Goal: Task Accomplishment & Management: Manage account settings

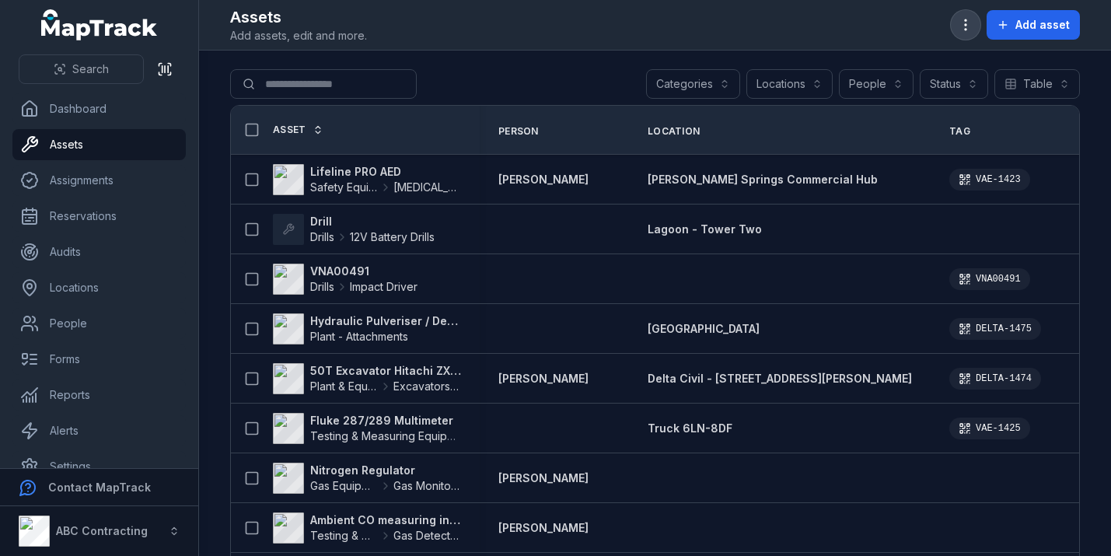
click at [967, 16] on button "button" at bounding box center [966, 25] width 30 height 30
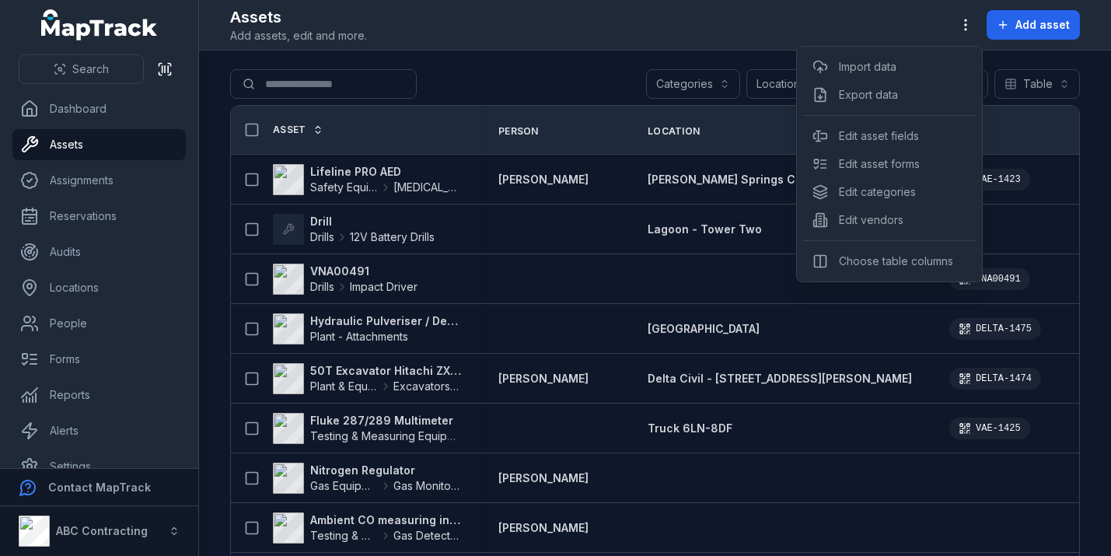
click at [917, 30] on div "Assets Add assets, edit and more. Add asset" at bounding box center [655, 24] width 850 height 37
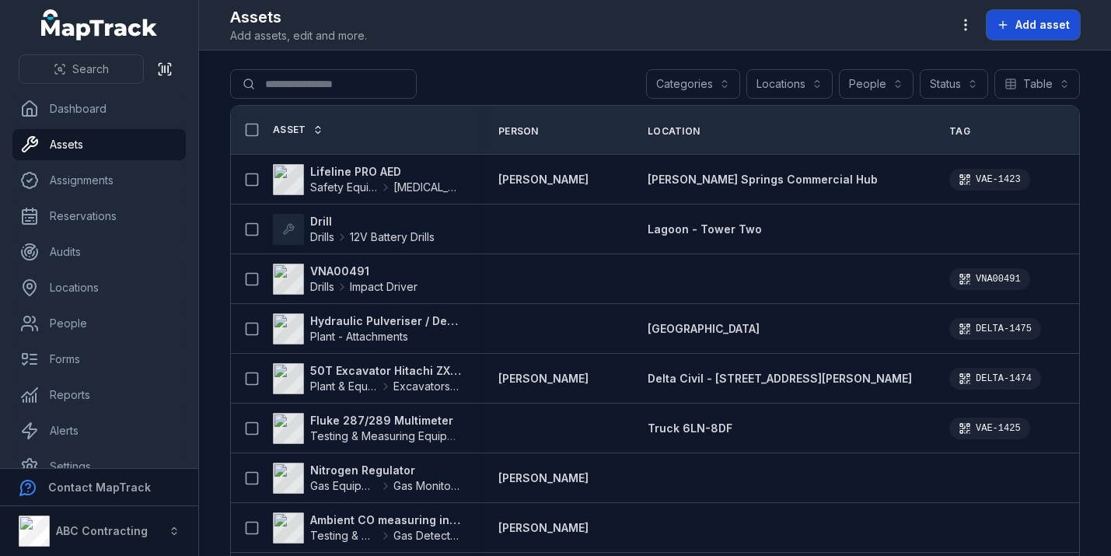
click at [1065, 17] on span "Add asset" at bounding box center [1043, 25] width 54 height 16
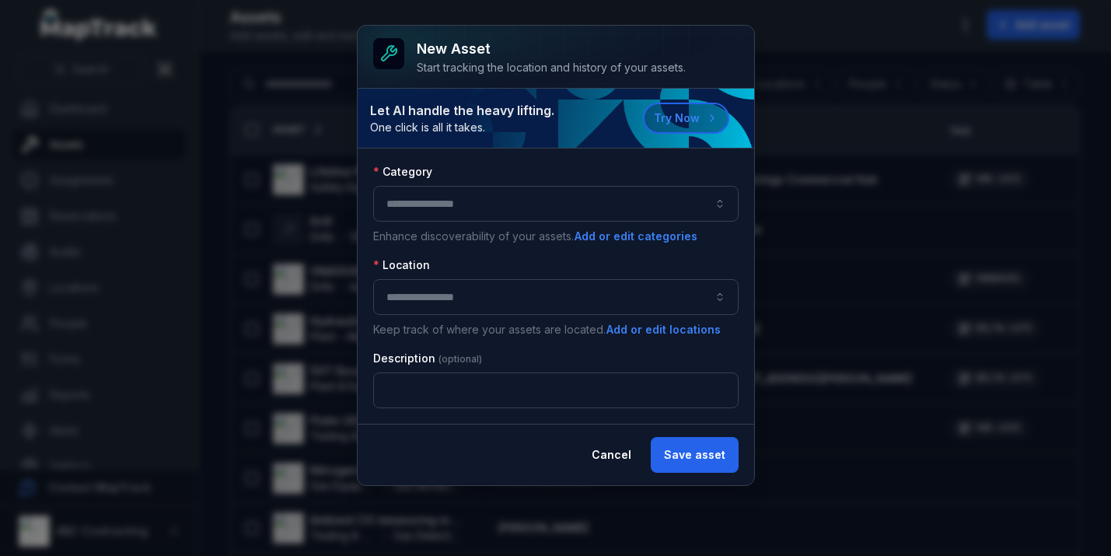
click at [568, 219] on button "button" at bounding box center [555, 204] width 365 height 36
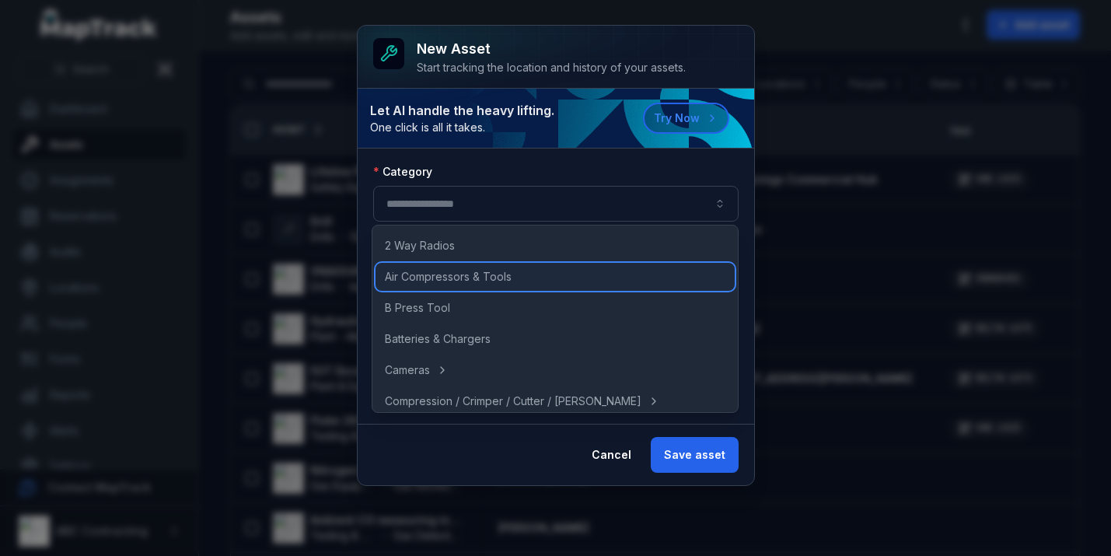
click at [534, 278] on div "Air Compressors & Tools" at bounding box center [555, 277] width 359 height 28
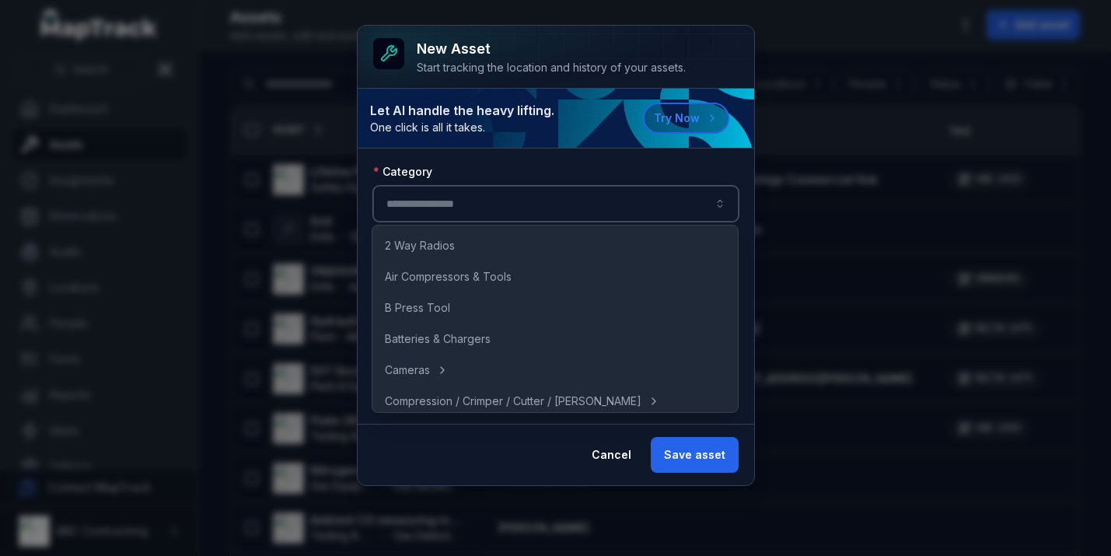
type input "**********"
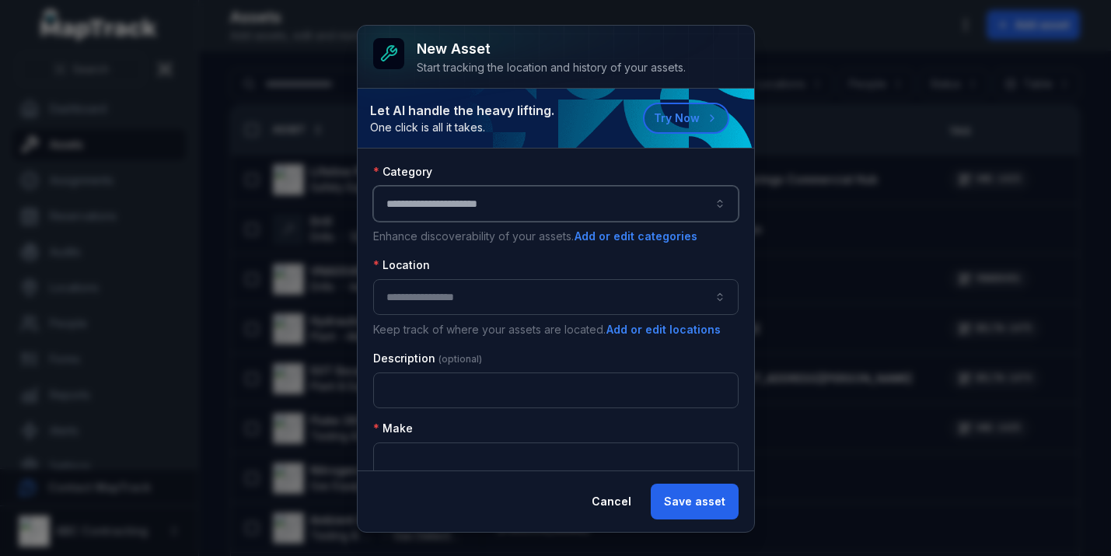
click at [520, 297] on button "button" at bounding box center [555, 297] width 365 height 36
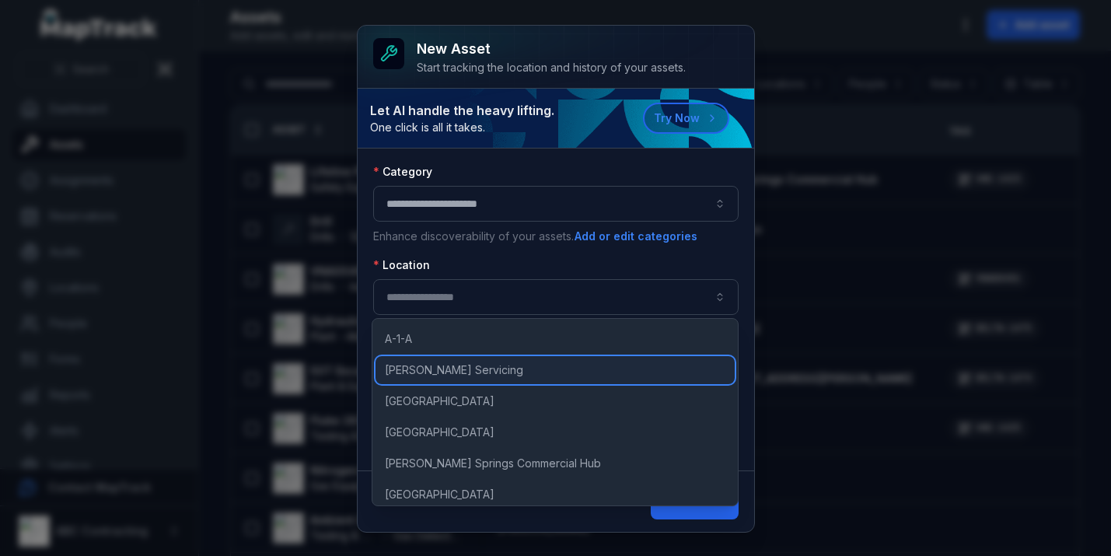
click at [508, 356] on div "[PERSON_NAME] Servicing" at bounding box center [555, 370] width 359 height 28
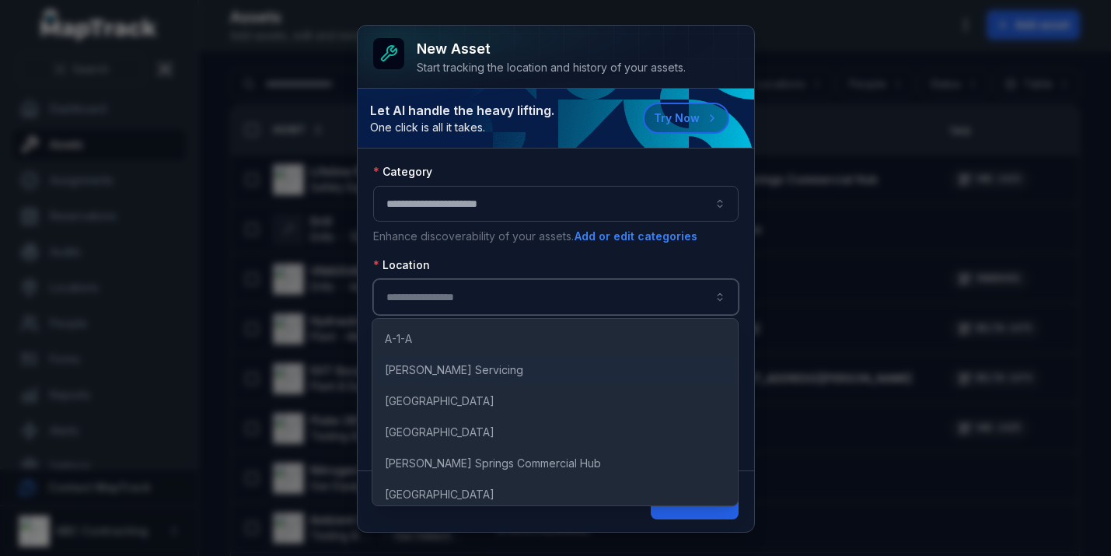
type input "**********"
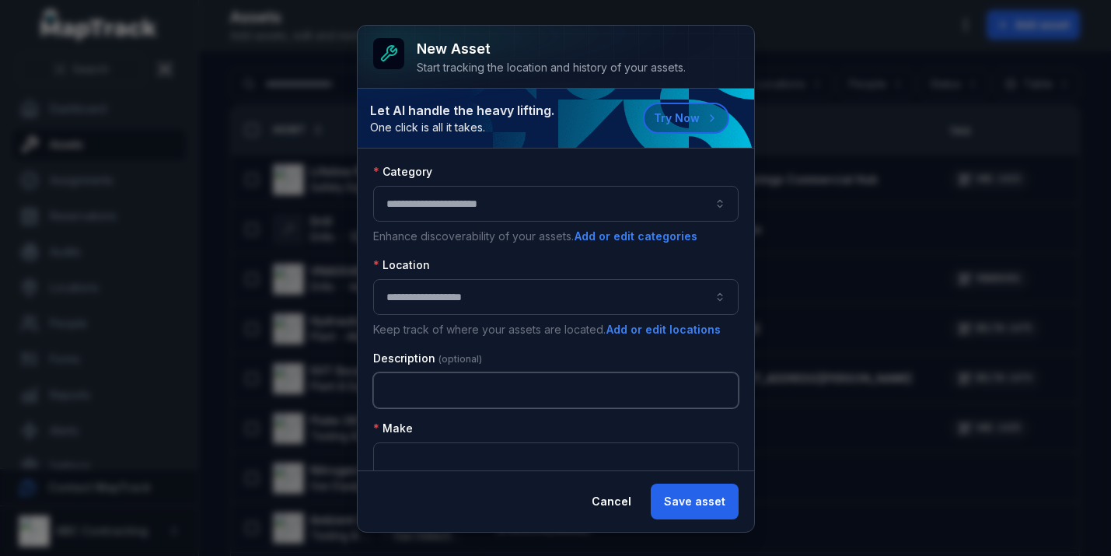
click at [506, 388] on input "text" at bounding box center [555, 390] width 365 height 36
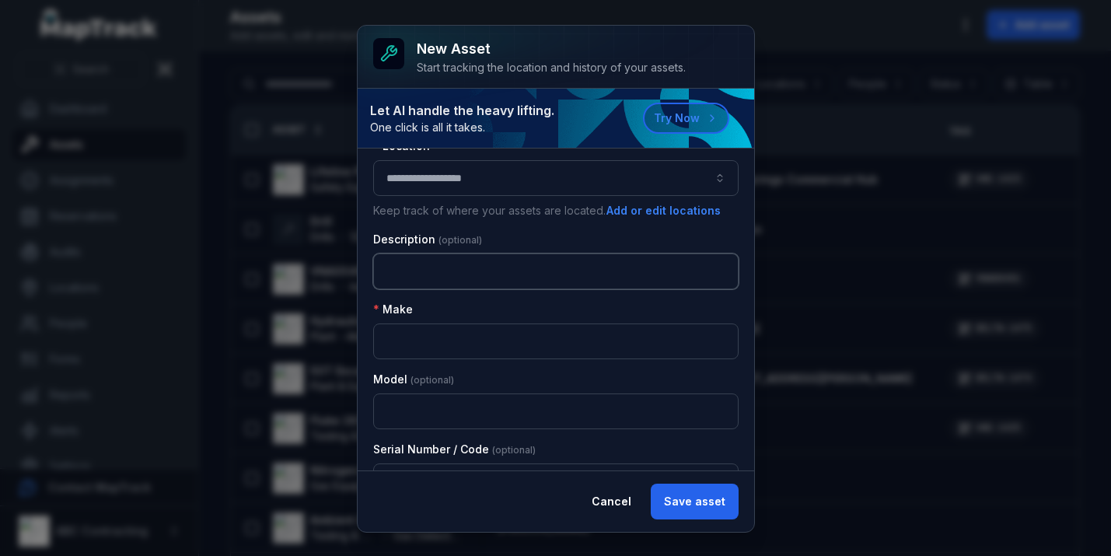
scroll to position [128, 0]
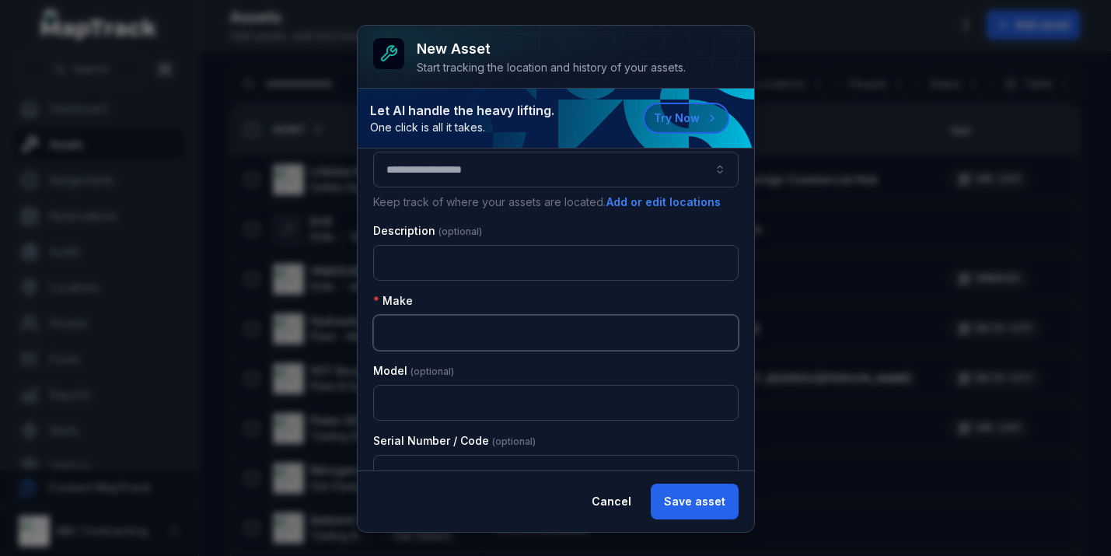
click at [509, 331] on input "text" at bounding box center [555, 333] width 365 height 36
type input "*********"
click at [690, 501] on button "Save asset" at bounding box center [695, 502] width 88 height 36
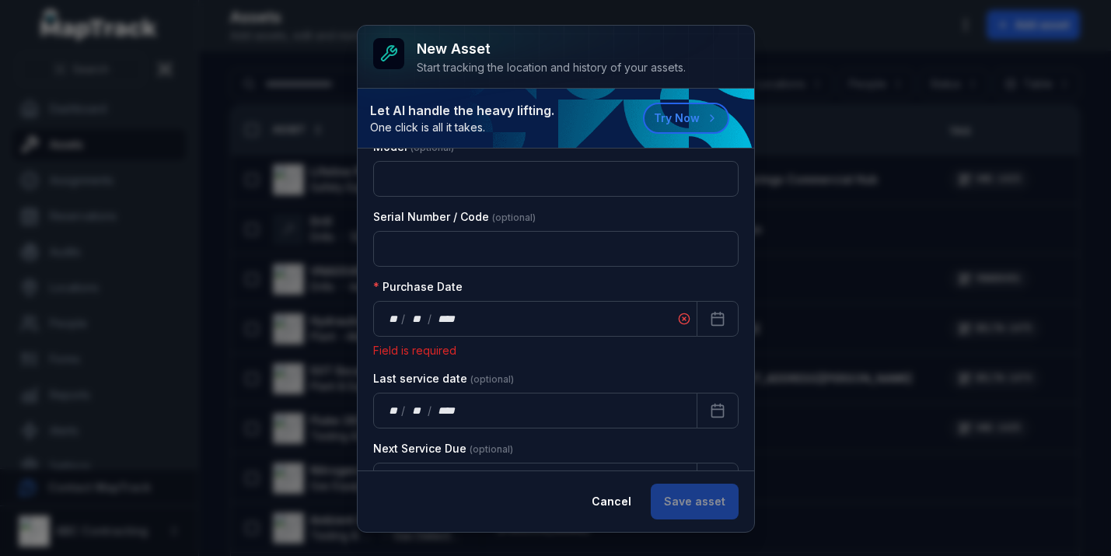
scroll to position [361, 0]
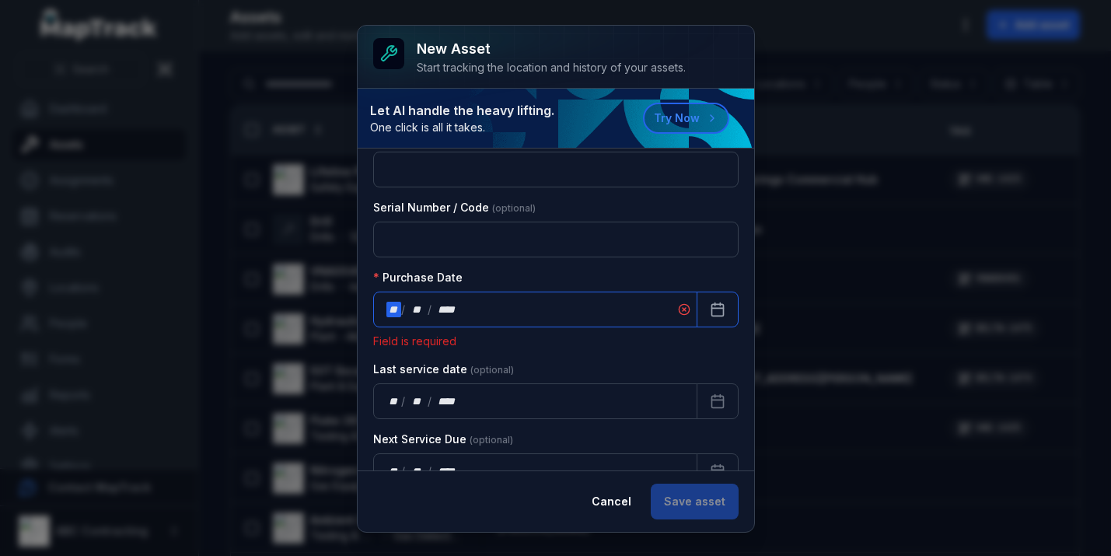
click at [540, 309] on div "** / ** / ****" at bounding box center [535, 310] width 324 height 36
click at [725, 306] on button "Calendar" at bounding box center [718, 310] width 42 height 36
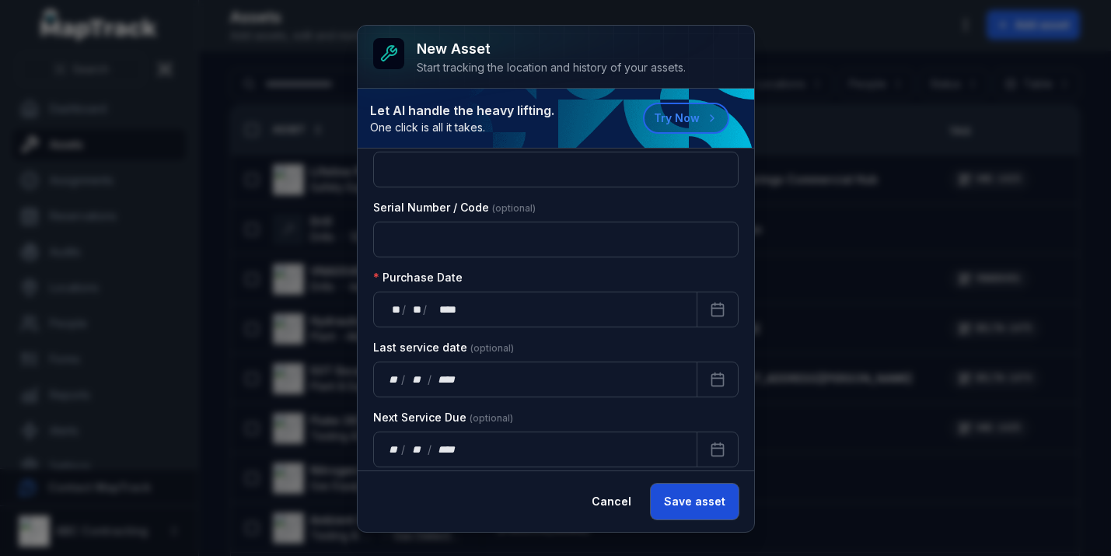
click at [682, 512] on button "Save asset" at bounding box center [695, 502] width 88 height 36
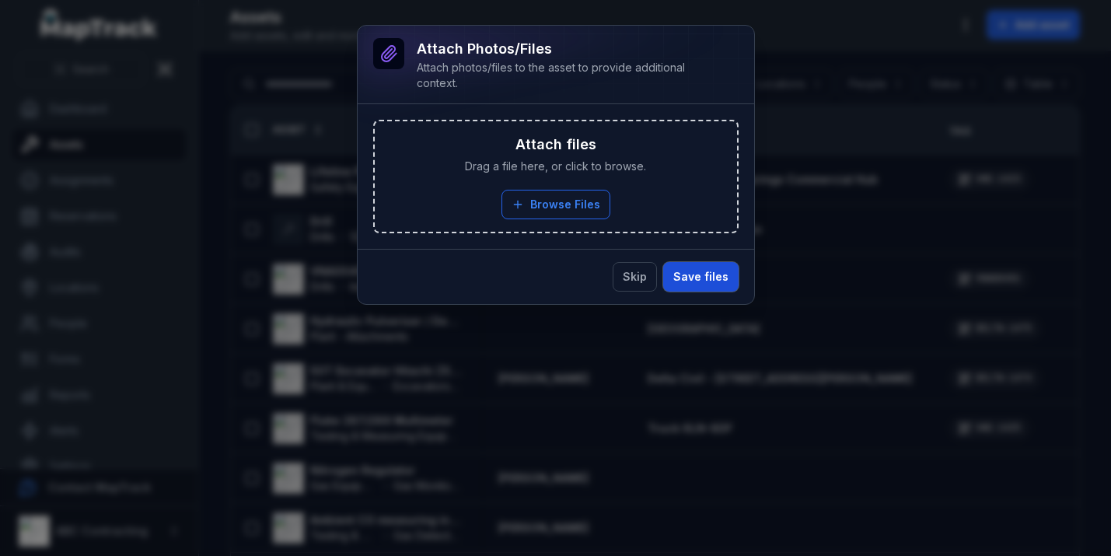
click at [686, 275] on button "Save files" at bounding box center [700, 277] width 75 height 30
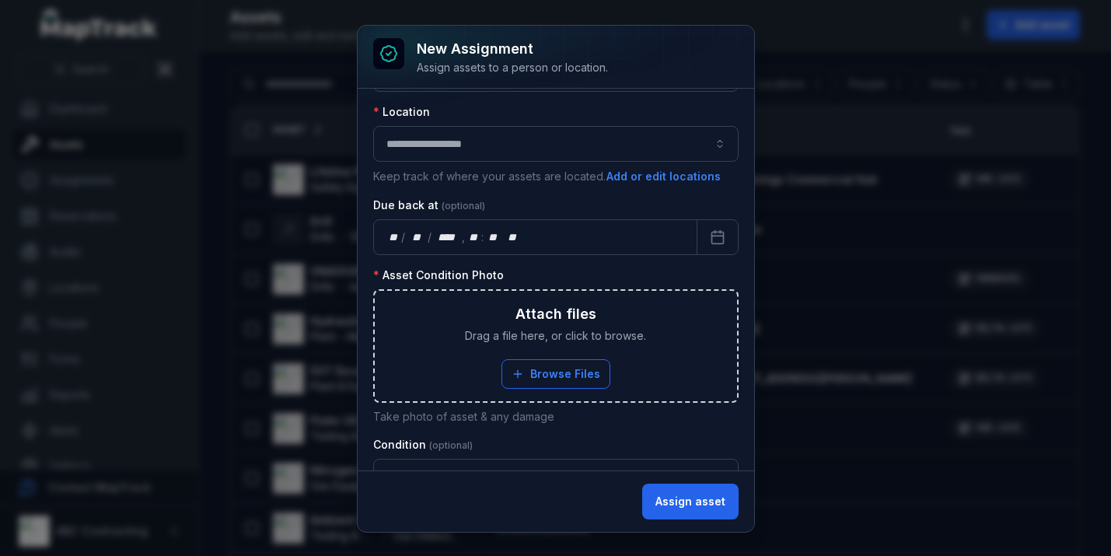
scroll to position [0, 0]
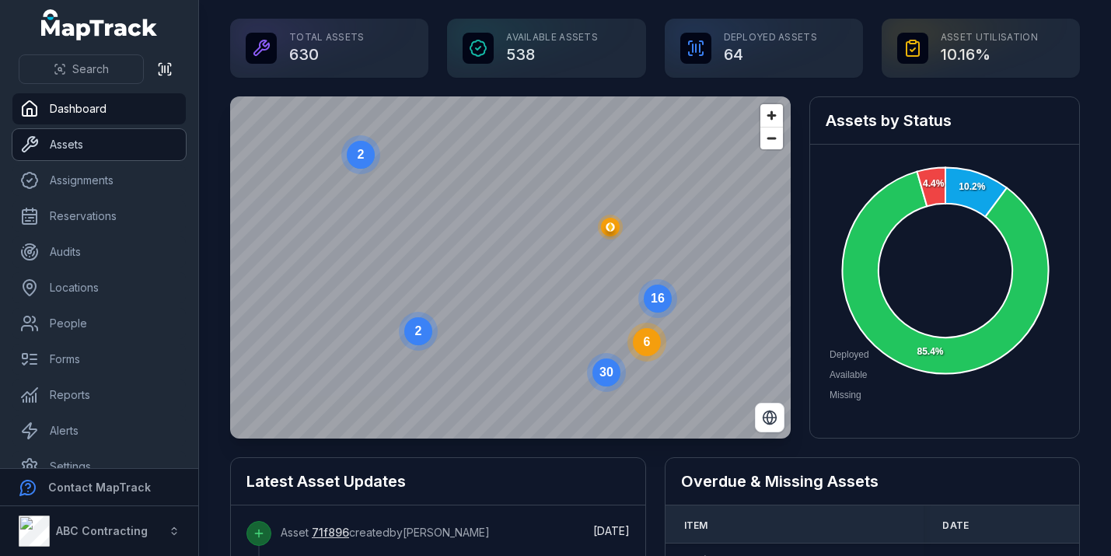
click at [93, 140] on link "Assets" at bounding box center [98, 144] width 173 height 31
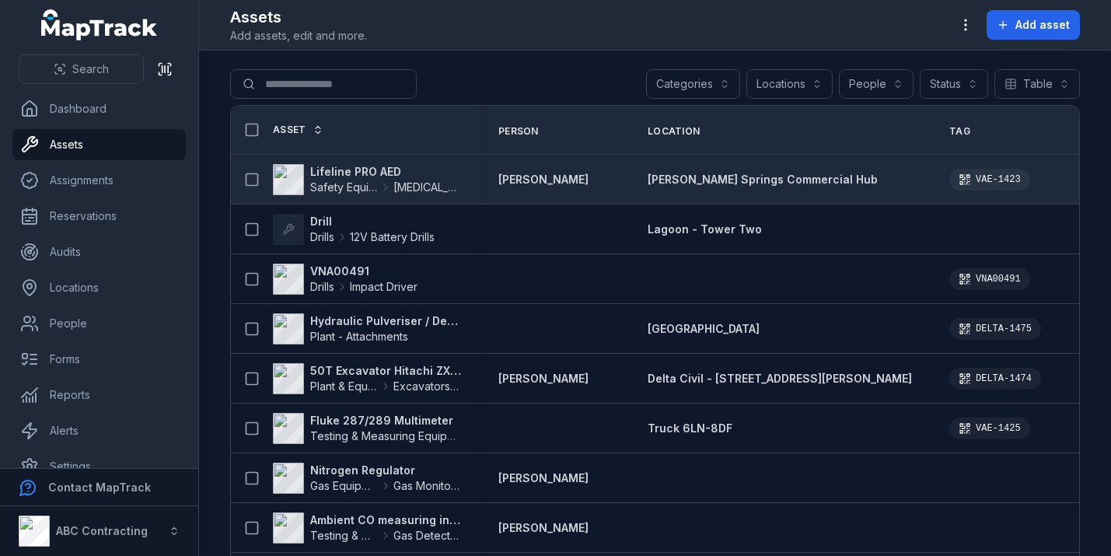
click at [386, 169] on strong "Lifeline PRO AED" at bounding box center [385, 172] width 151 height 16
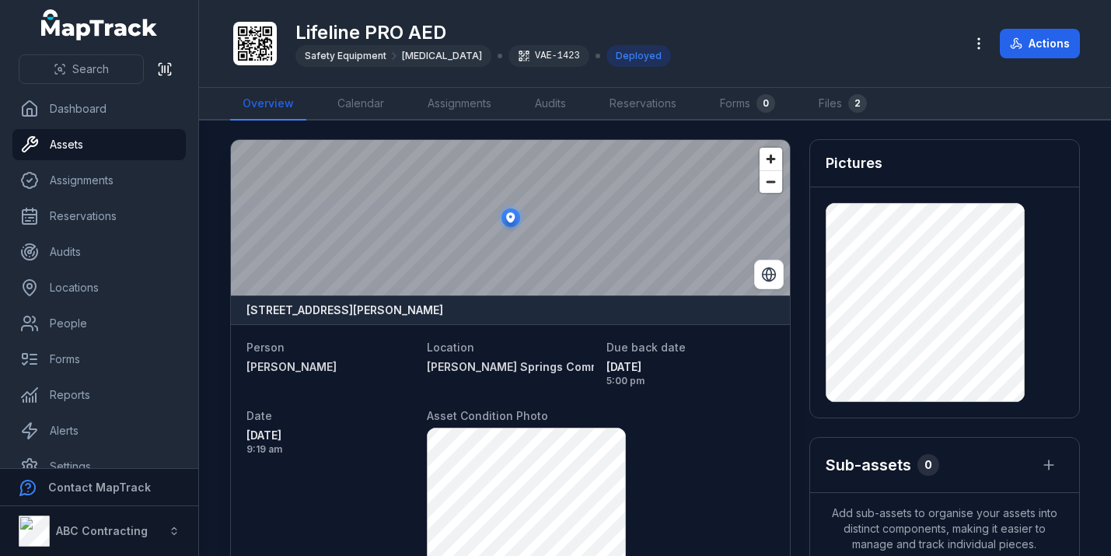
click at [516, 222] on ellipse at bounding box center [511, 217] width 19 height 19
click at [512, 217] on icon at bounding box center [510, 217] width 9 height 10
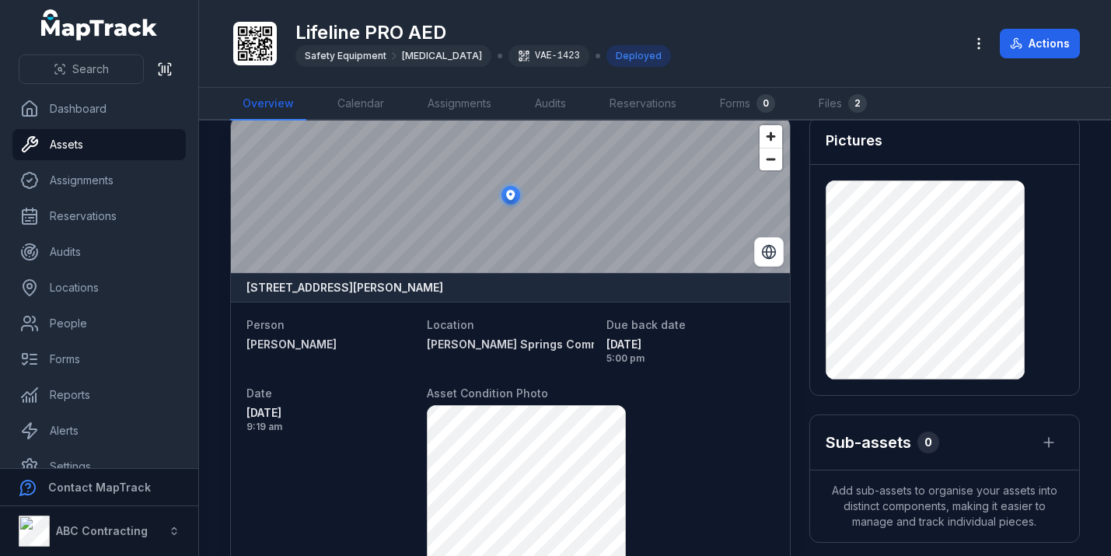
scroll to position [24, 0]
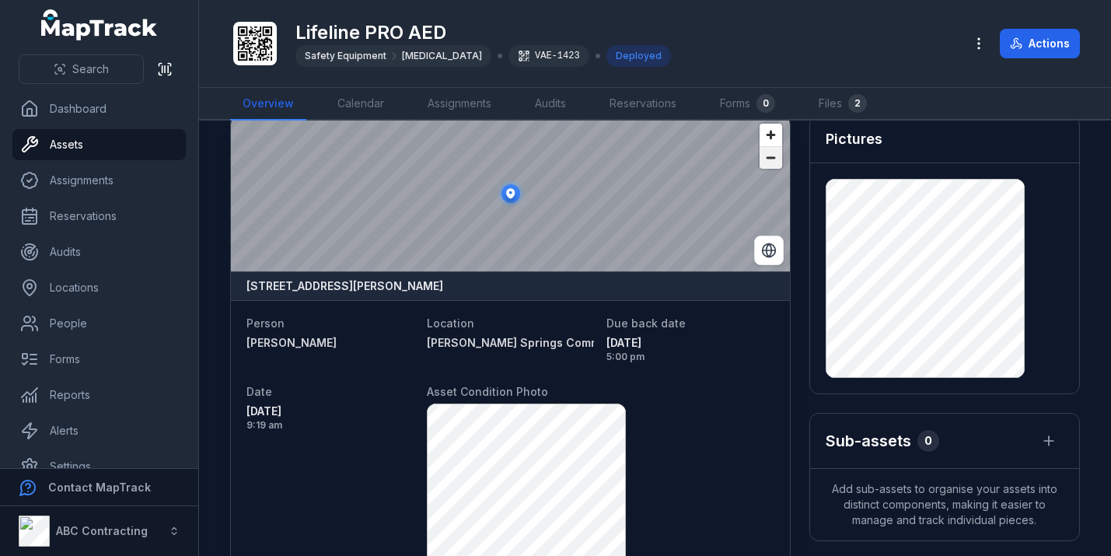
click at [769, 146] on button "Zoom out" at bounding box center [771, 157] width 23 height 23
click at [764, 131] on span "Zoom in" at bounding box center [771, 135] width 23 height 23
click at [768, 128] on span "Zoom in" at bounding box center [771, 135] width 23 height 23
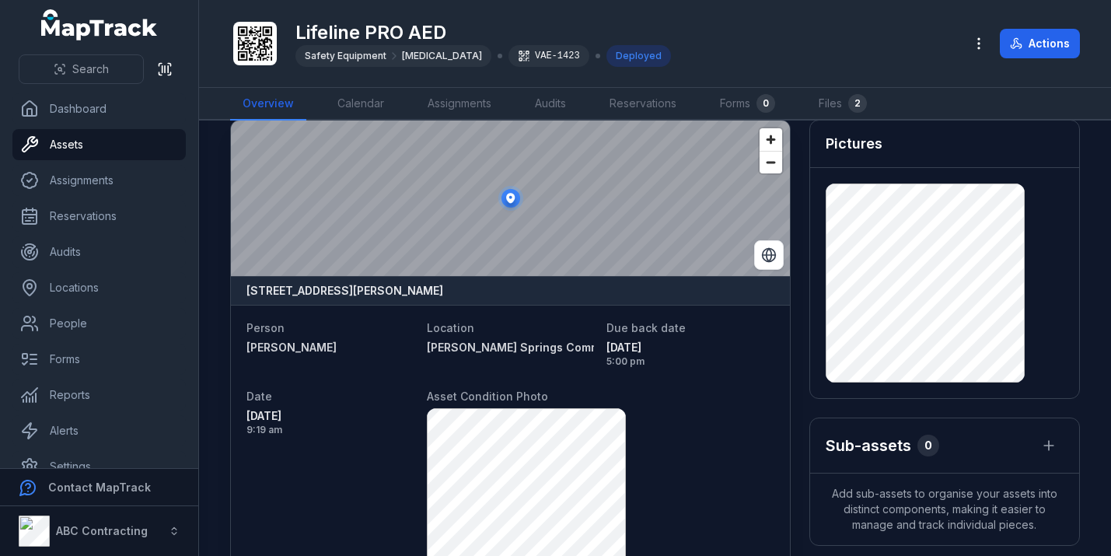
scroll to position [0, 0]
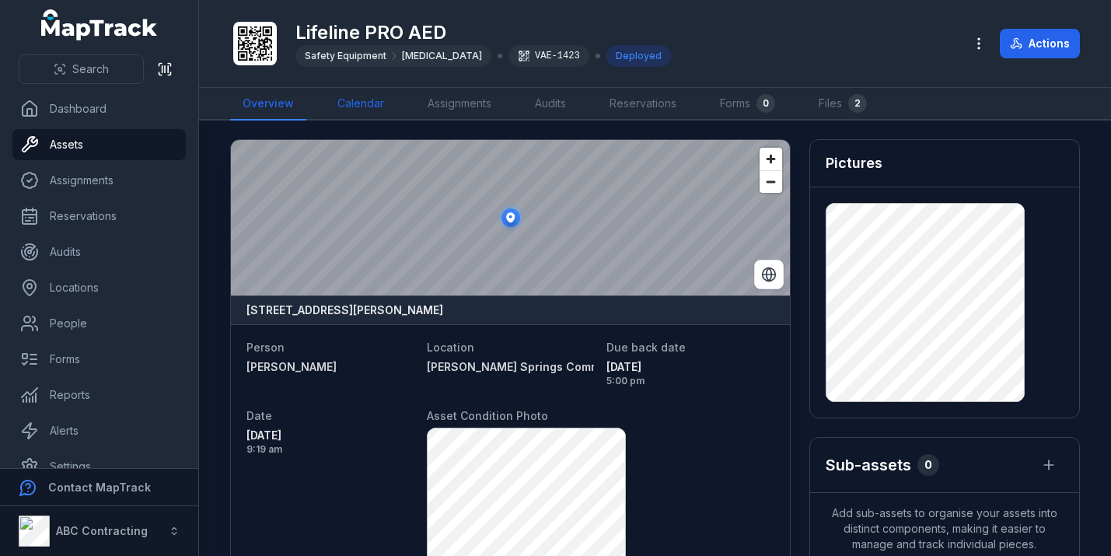
click at [351, 107] on link "Calendar" at bounding box center [361, 104] width 72 height 33
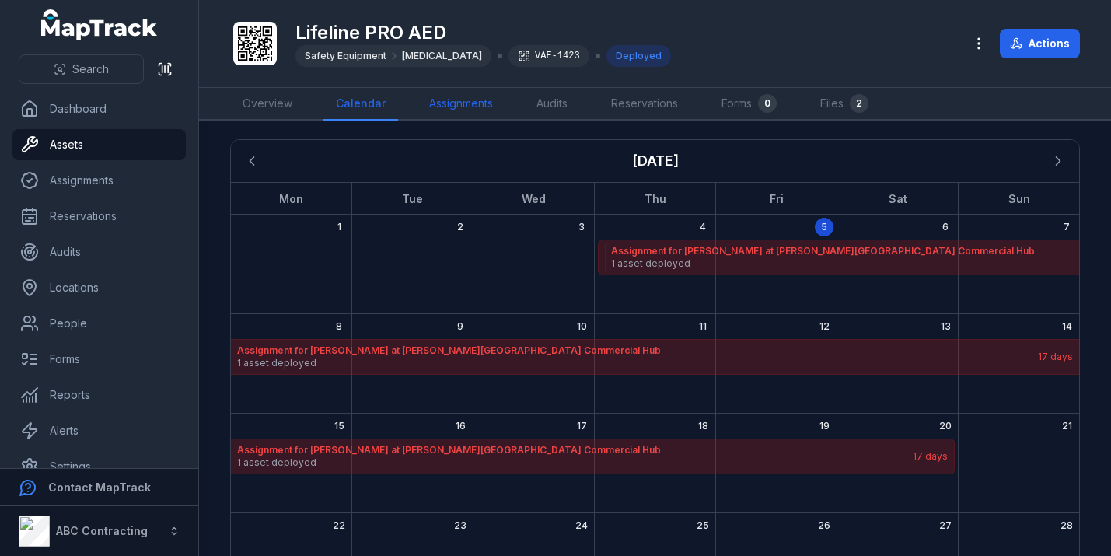
click at [454, 100] on link "Assignments" at bounding box center [461, 104] width 89 height 33
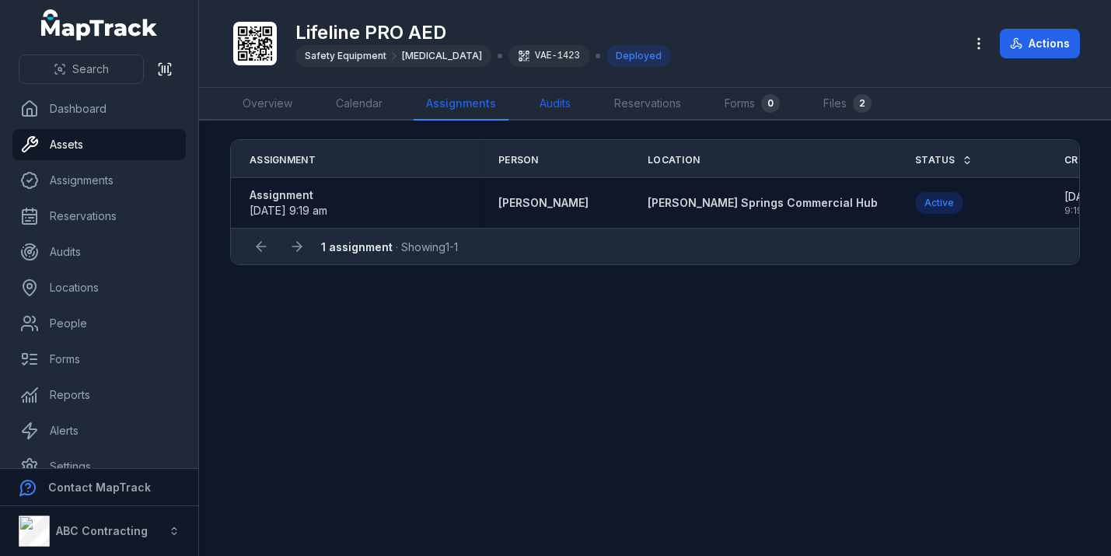
click at [550, 100] on link "Audits" at bounding box center [555, 104] width 56 height 33
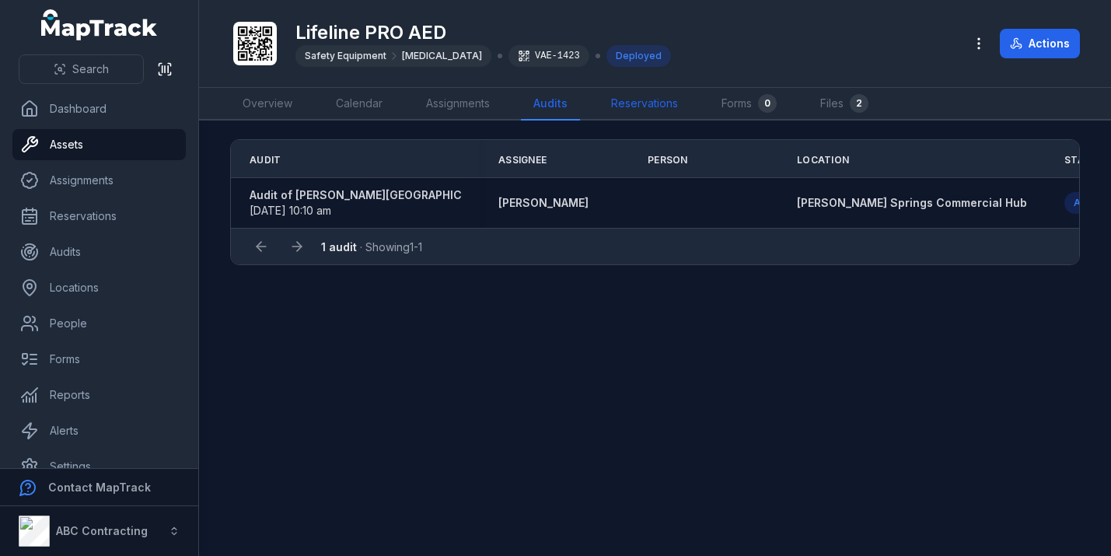
click at [653, 103] on link "Reservations" at bounding box center [645, 104] width 92 height 33
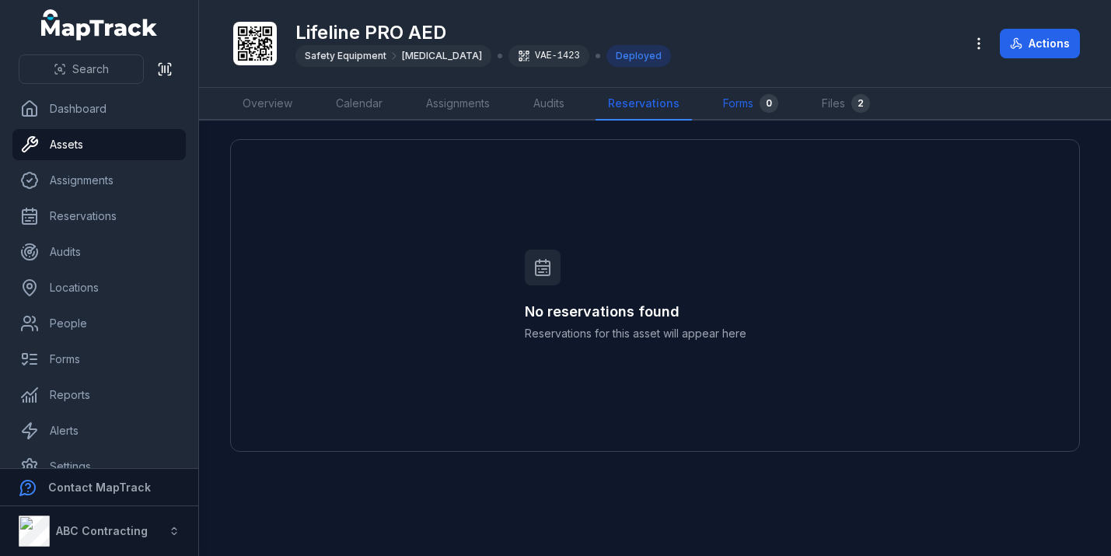
click at [736, 89] on link "Forms 0" at bounding box center [751, 104] width 80 height 33
click at [841, 102] on link "Files 2" at bounding box center [842, 104] width 73 height 33
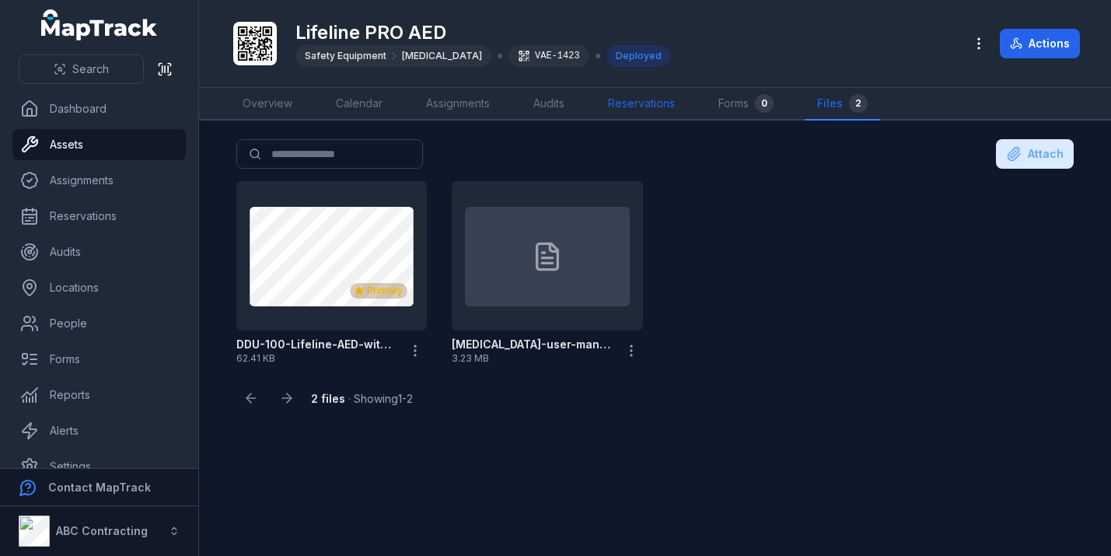
click at [635, 99] on link "Reservations" at bounding box center [642, 104] width 92 height 33
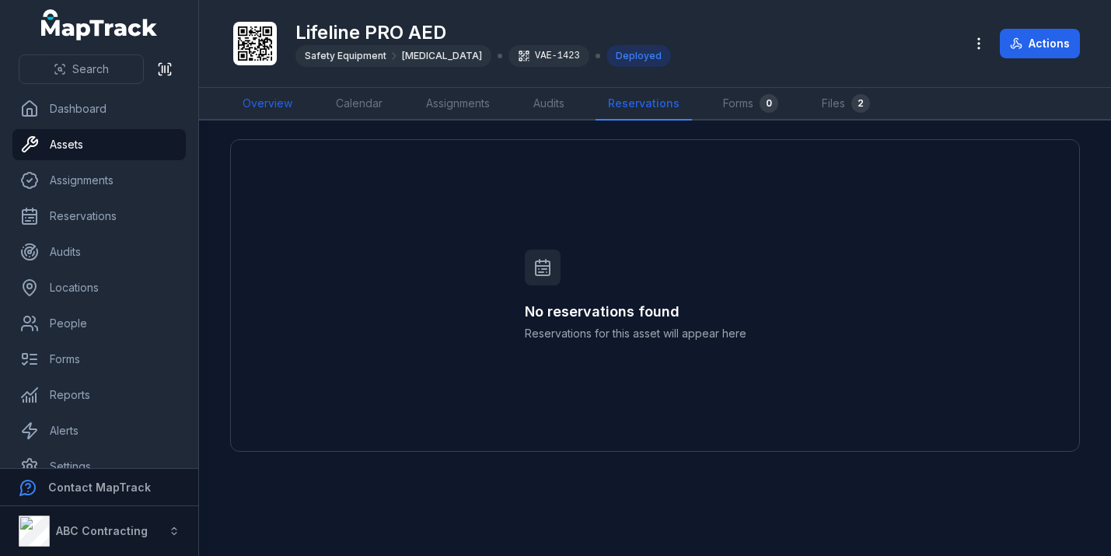
click at [264, 99] on link "Overview" at bounding box center [267, 104] width 75 height 33
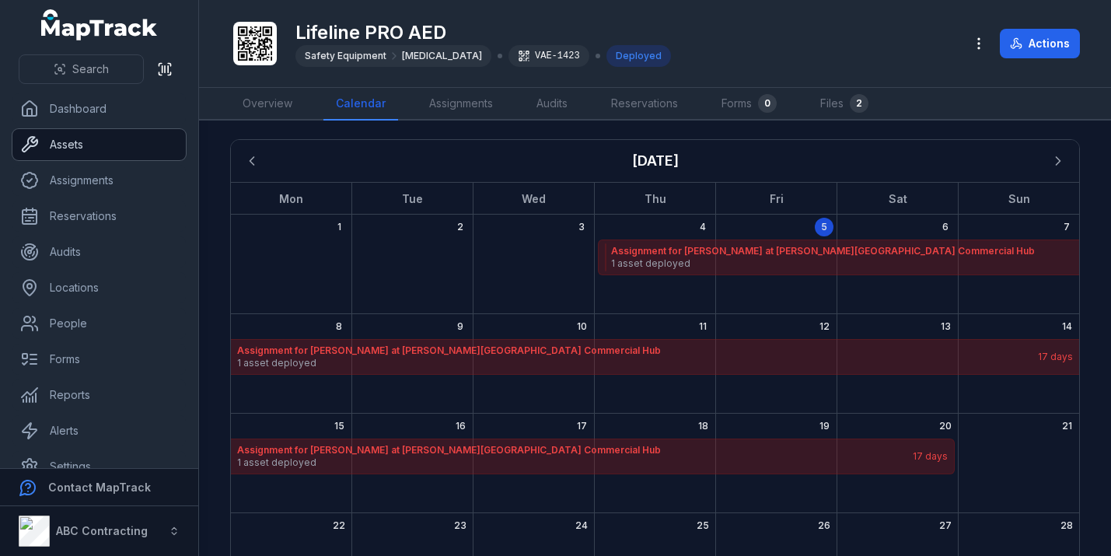
click at [131, 148] on link "Assets" at bounding box center [98, 144] width 173 height 31
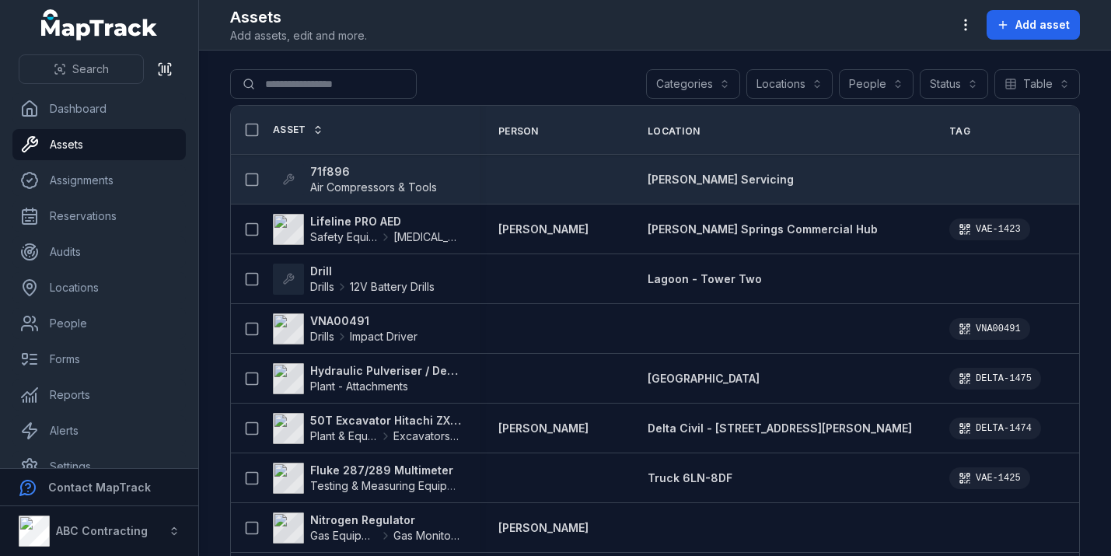
click at [335, 165] on strong "71f896" at bounding box center [373, 172] width 127 height 16
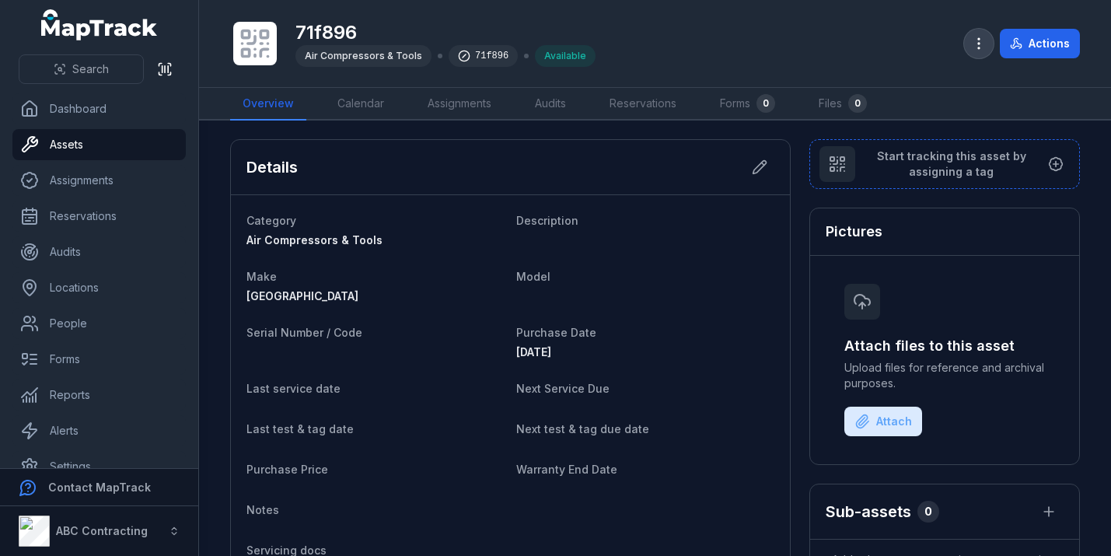
click at [977, 41] on icon "button" at bounding box center [979, 44] width 16 height 16
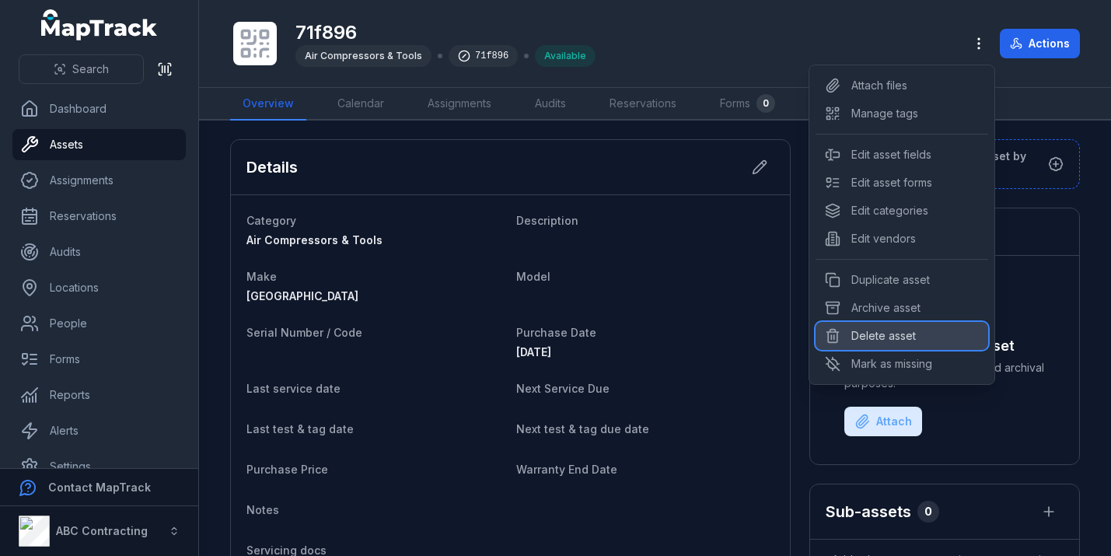
click at [918, 337] on div "Delete asset" at bounding box center [902, 336] width 173 height 28
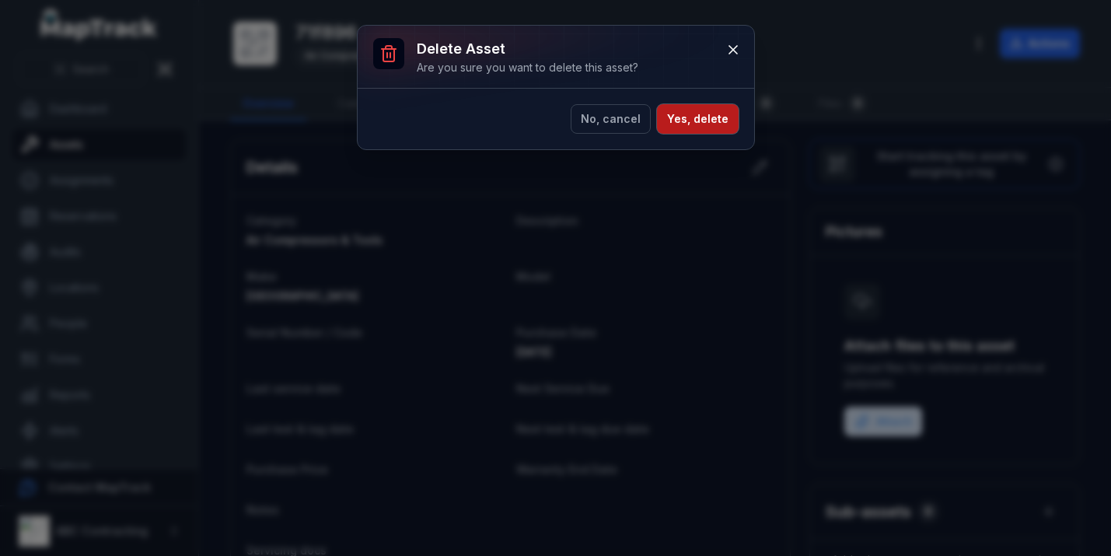
click at [700, 116] on button "Yes, delete" at bounding box center [698, 119] width 82 height 30
